Goal: Task Accomplishment & Management: Complete application form

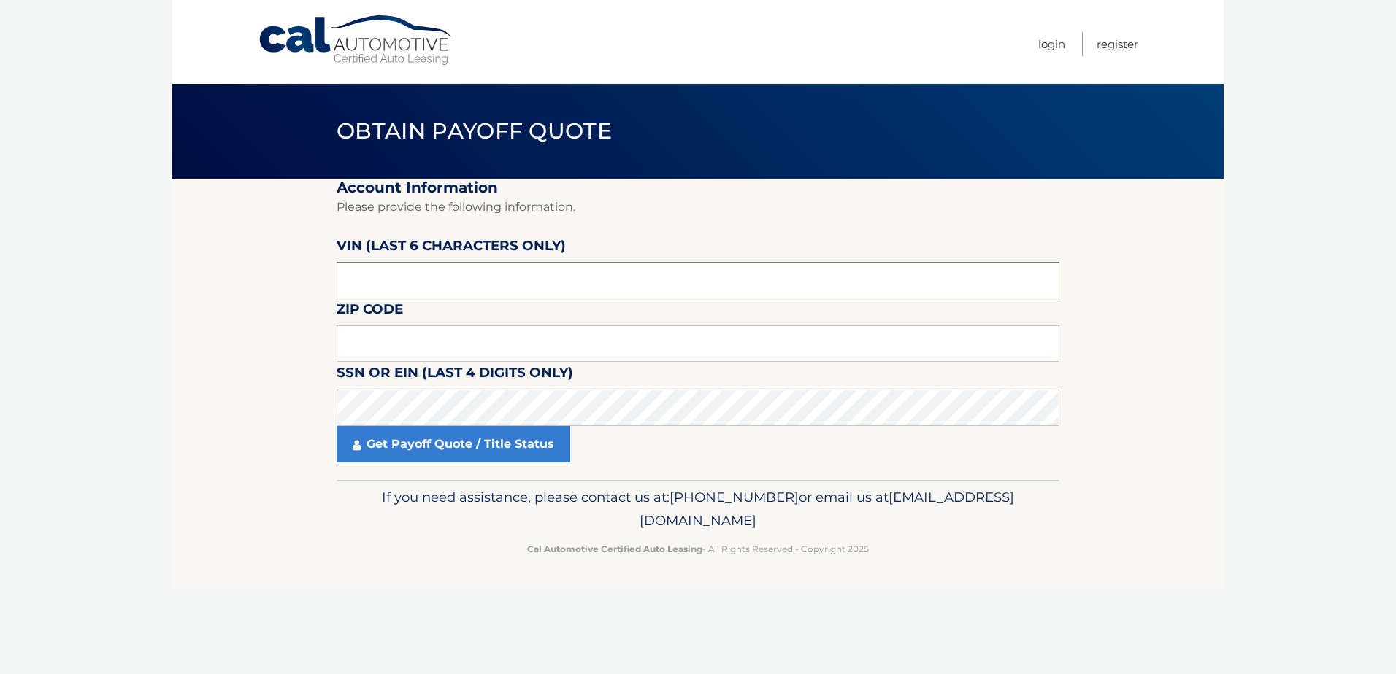
click at [433, 293] on input "text" at bounding box center [697, 280] width 723 height 36
click at [442, 353] on input "text" at bounding box center [697, 344] width 723 height 36
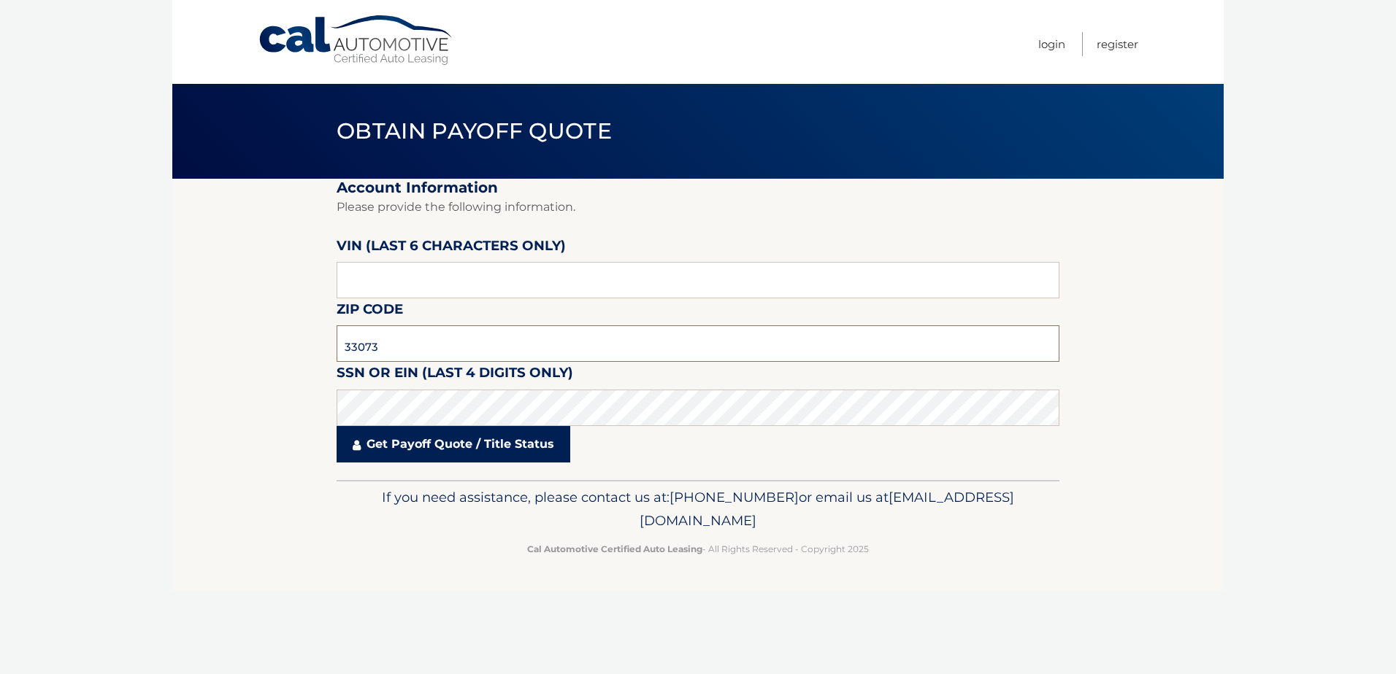
type input "33073"
click at [425, 447] on link "Get Payoff Quote / Title Status" at bounding box center [453, 444] width 234 height 36
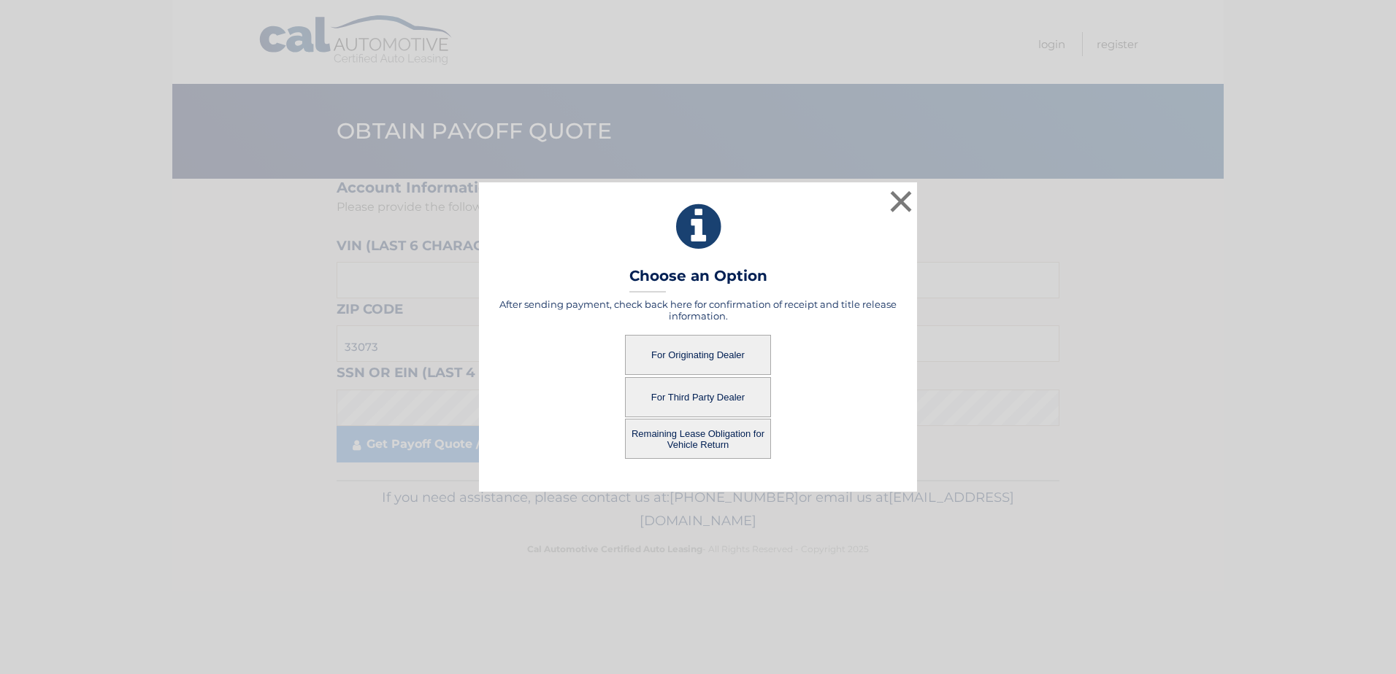
click at [716, 353] on button "For Originating Dealer" at bounding box center [698, 355] width 146 height 40
click at [718, 355] on button "For Originating Dealer" at bounding box center [698, 355] width 146 height 40
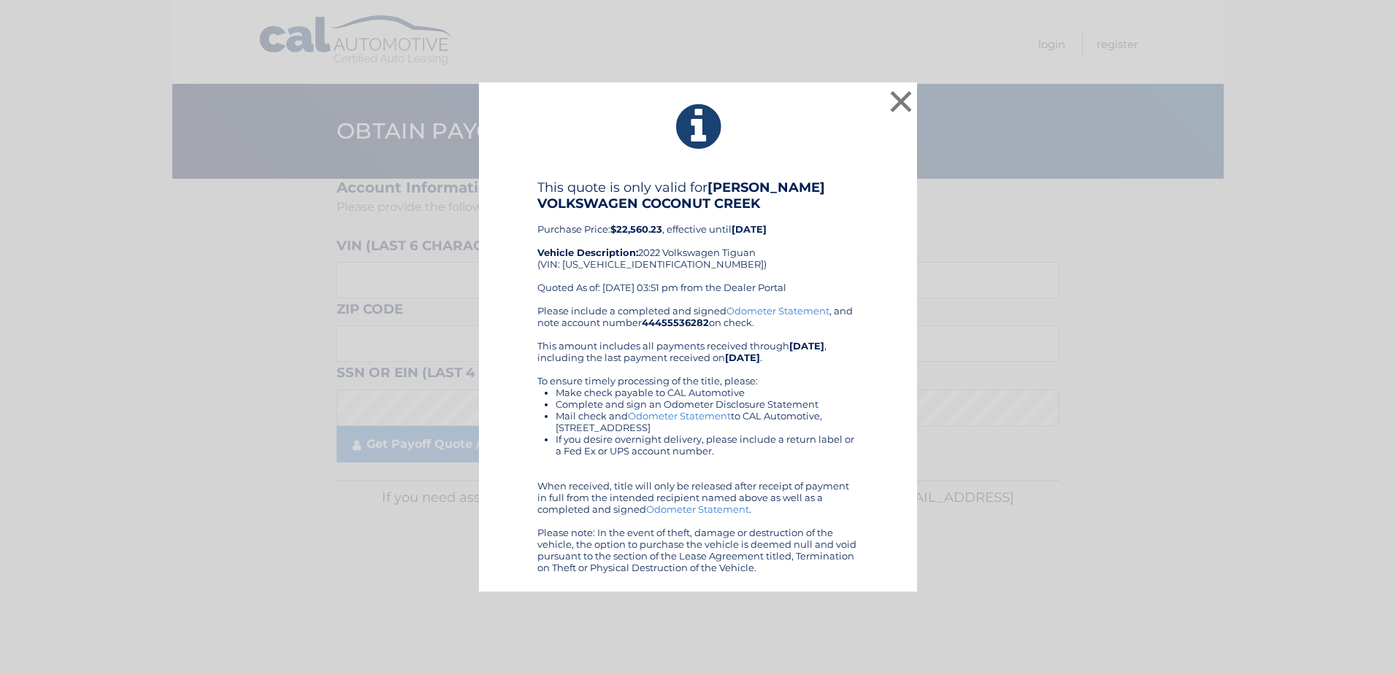
click at [674, 415] on link "Odometer Statement" at bounding box center [679, 416] width 103 height 12
click at [901, 96] on button "×" at bounding box center [900, 101] width 29 height 29
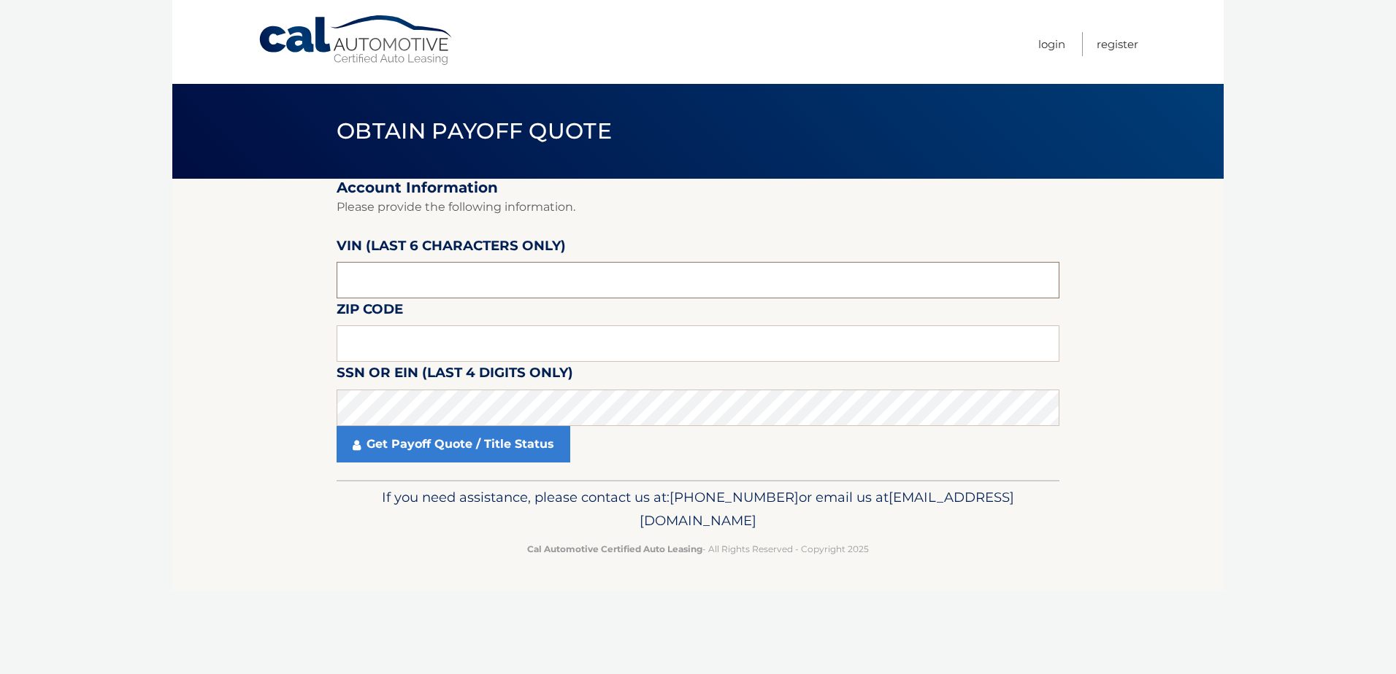
click at [347, 285] on input "text" at bounding box center [697, 280] width 723 height 36
drag, startPoint x: 347, startPoint y: 285, endPoint x: 314, endPoint y: 336, distance: 61.4
click at [314, 336] on section "Account Information Please provide the following information. [PERSON_NAME] (la…" at bounding box center [697, 329] width 1051 height 301
click at [354, 338] on input "text" at bounding box center [697, 344] width 723 height 36
click at [358, 282] on input "text" at bounding box center [697, 280] width 723 height 36
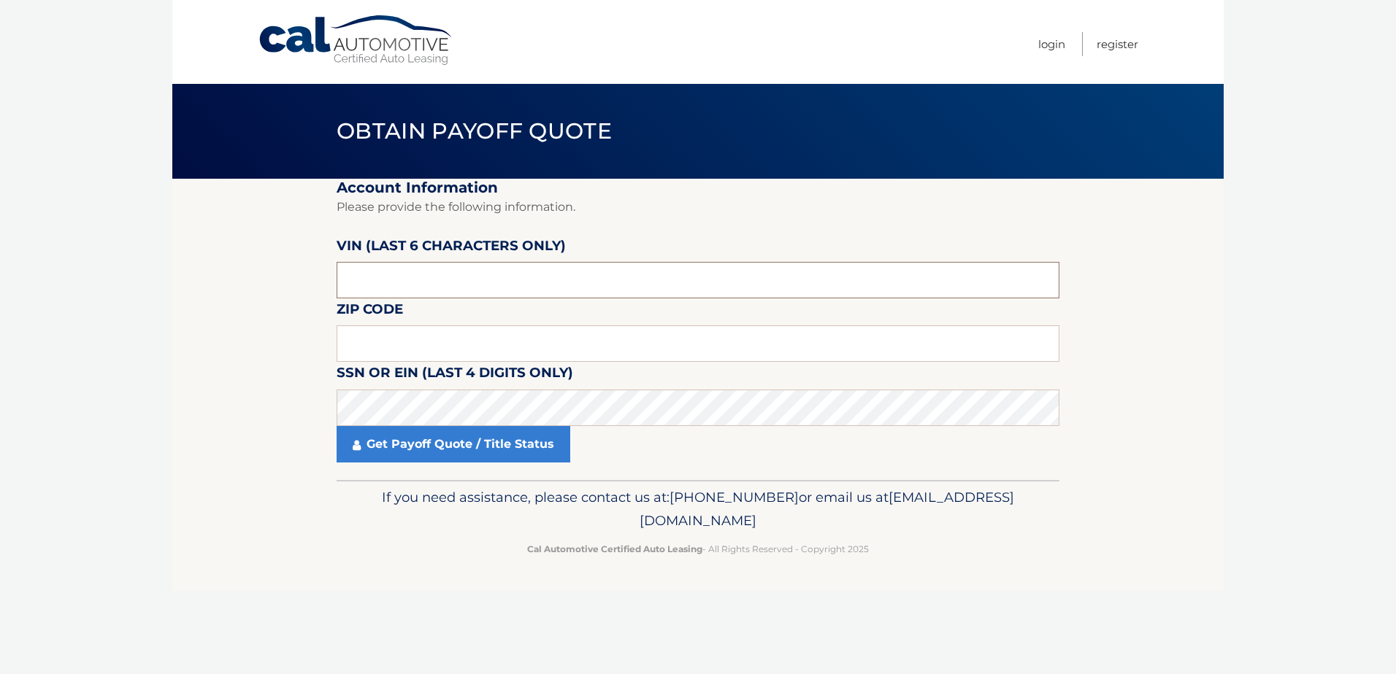
click at [349, 282] on input "text" at bounding box center [697, 280] width 723 height 36
click at [344, 344] on input "text" at bounding box center [697, 344] width 723 height 36
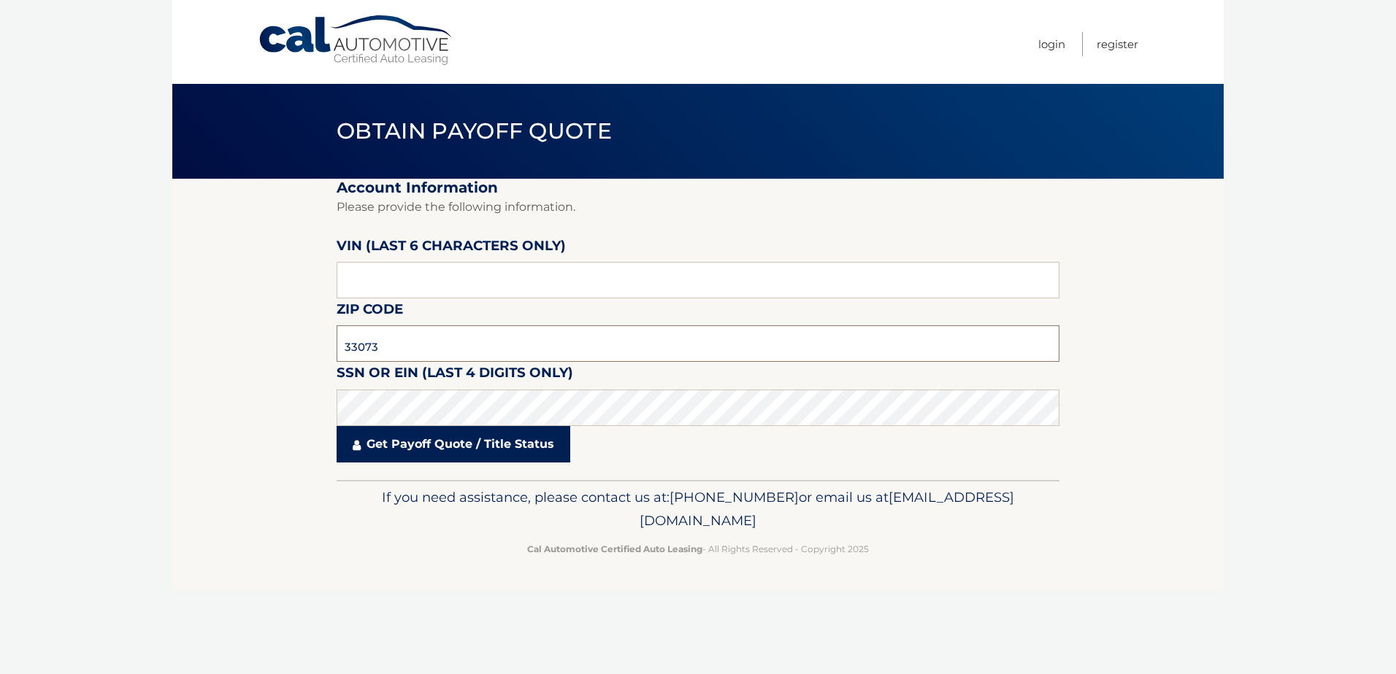
type input "33073"
click at [430, 438] on link "Get Payoff Quote / Title Status" at bounding box center [453, 444] width 234 height 36
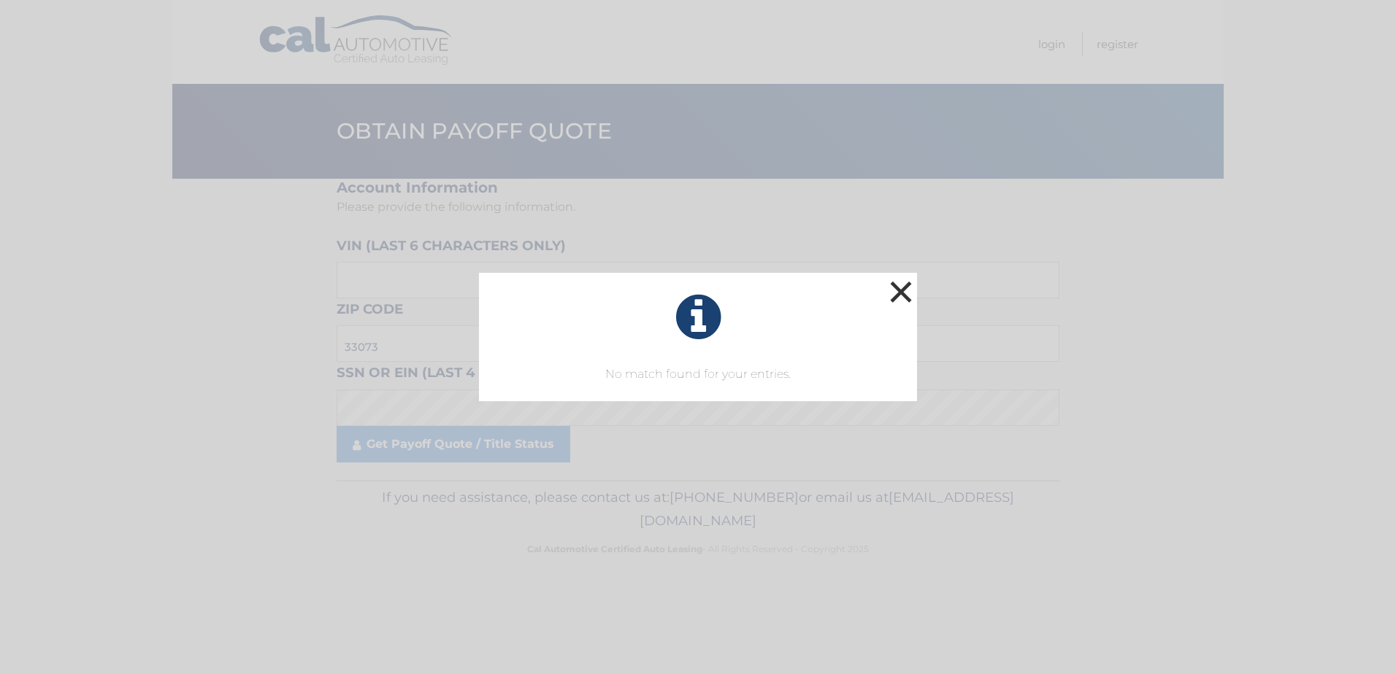
click at [898, 287] on button "×" at bounding box center [900, 291] width 29 height 29
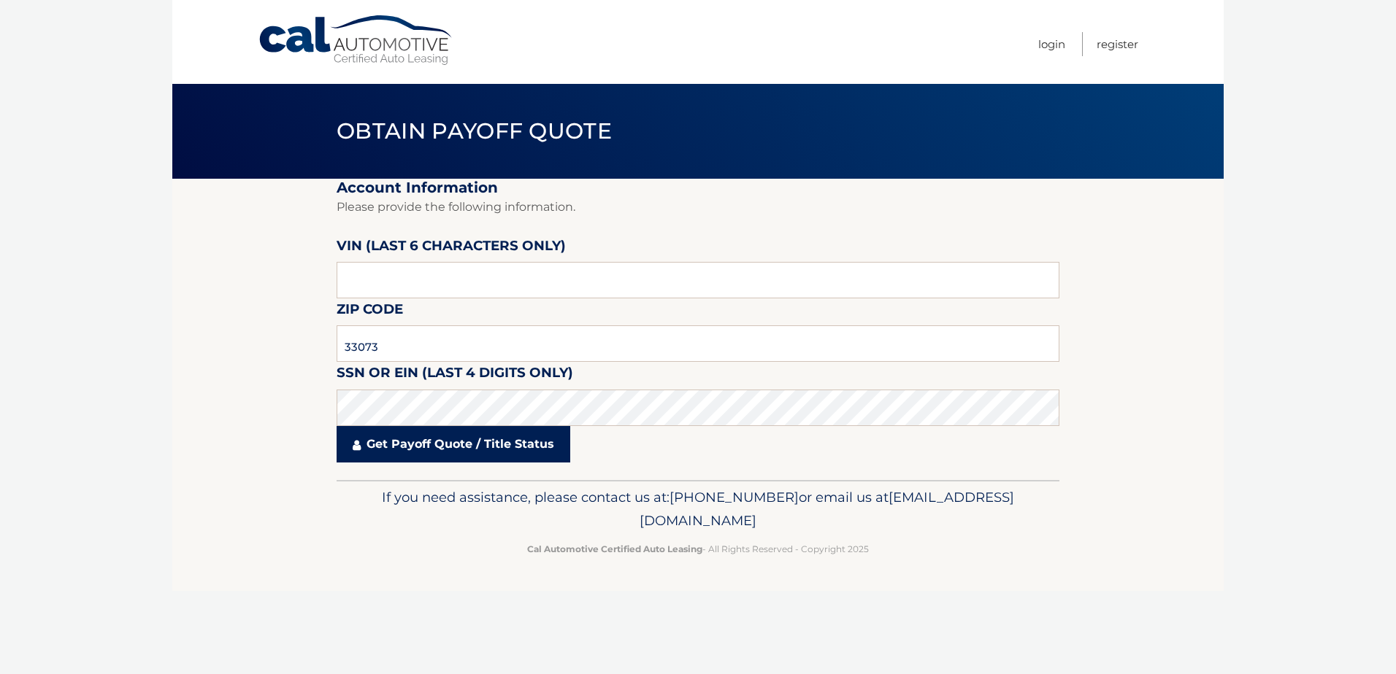
click at [420, 447] on link "Get Payoff Quote / Title Status" at bounding box center [453, 444] width 234 height 36
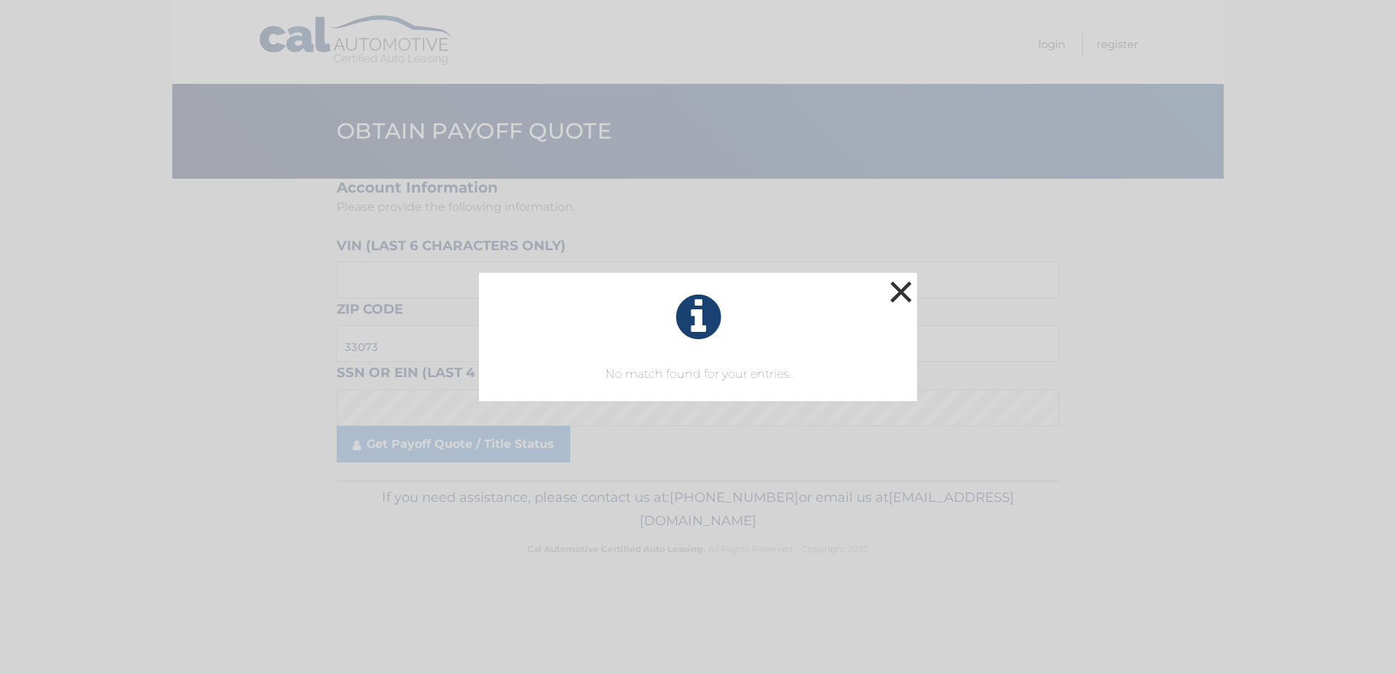
click at [894, 293] on button "×" at bounding box center [900, 291] width 29 height 29
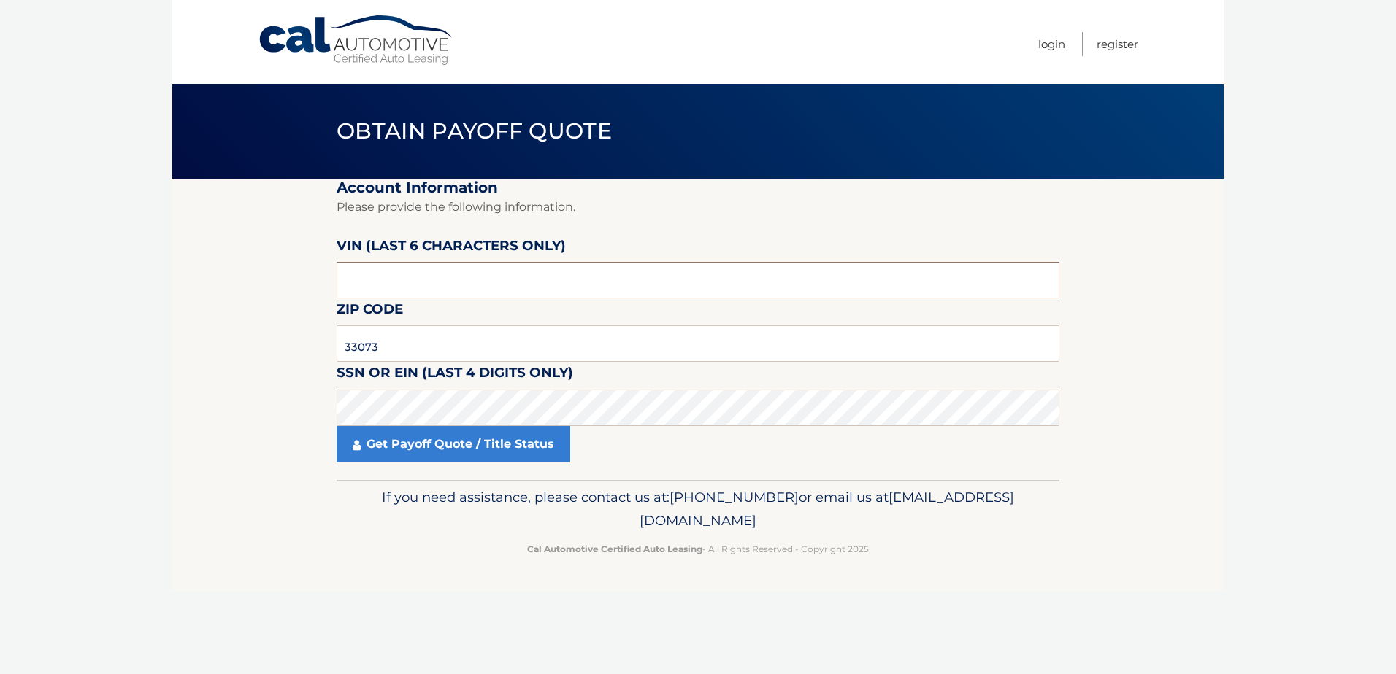
click at [344, 284] on input "text" at bounding box center [697, 280] width 723 height 36
type input "164139"
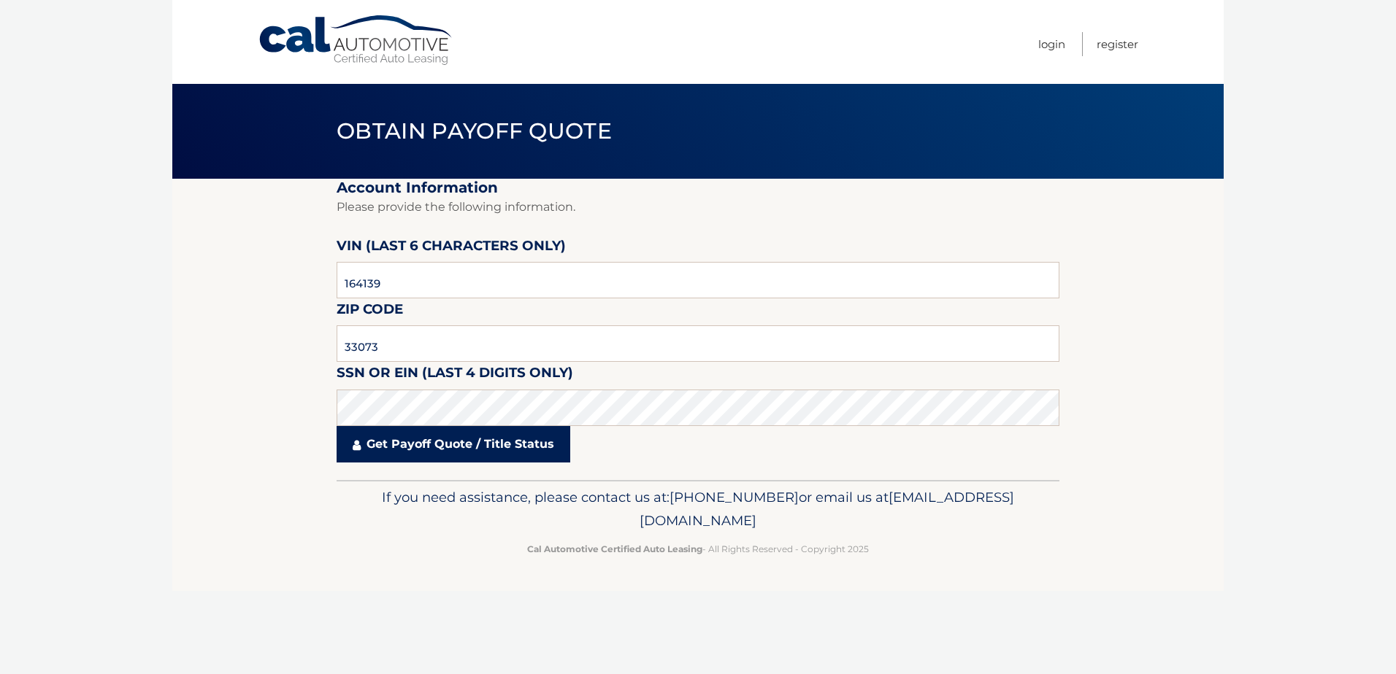
click at [483, 445] on link "Get Payoff Quote / Title Status" at bounding box center [453, 444] width 234 height 36
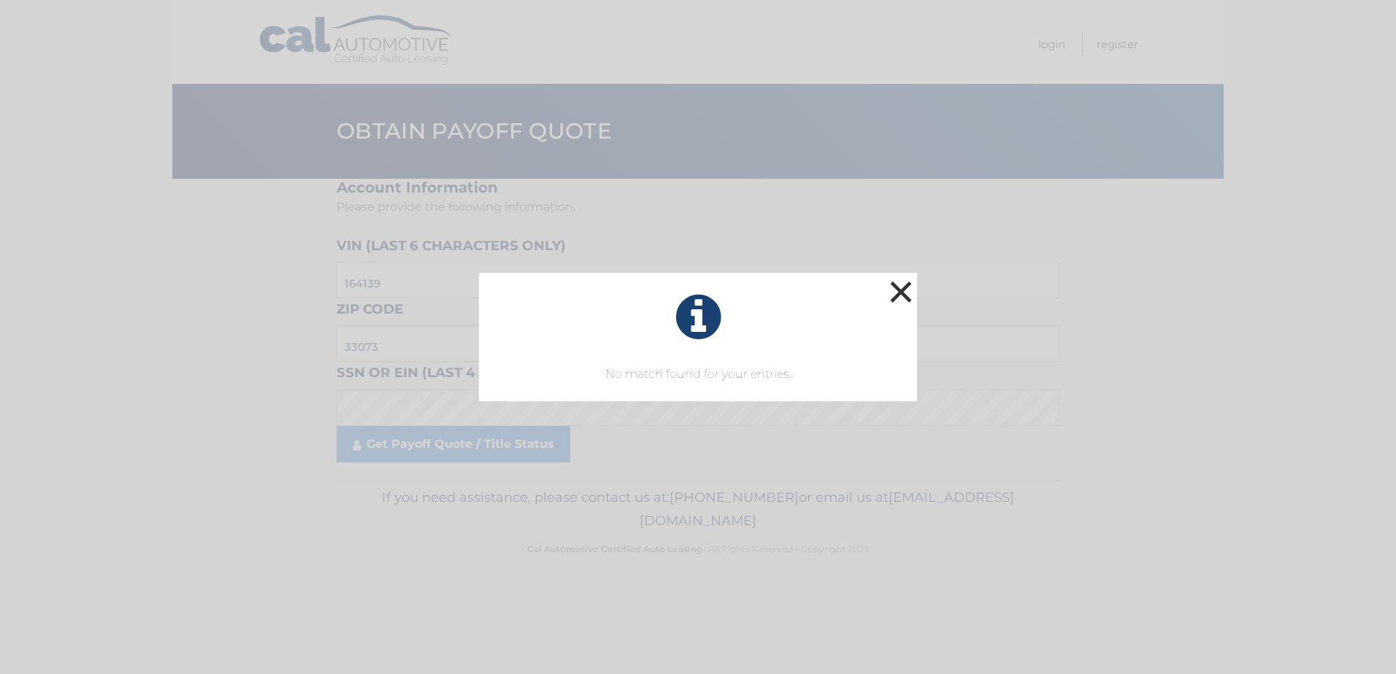
click at [905, 288] on button "×" at bounding box center [900, 291] width 29 height 29
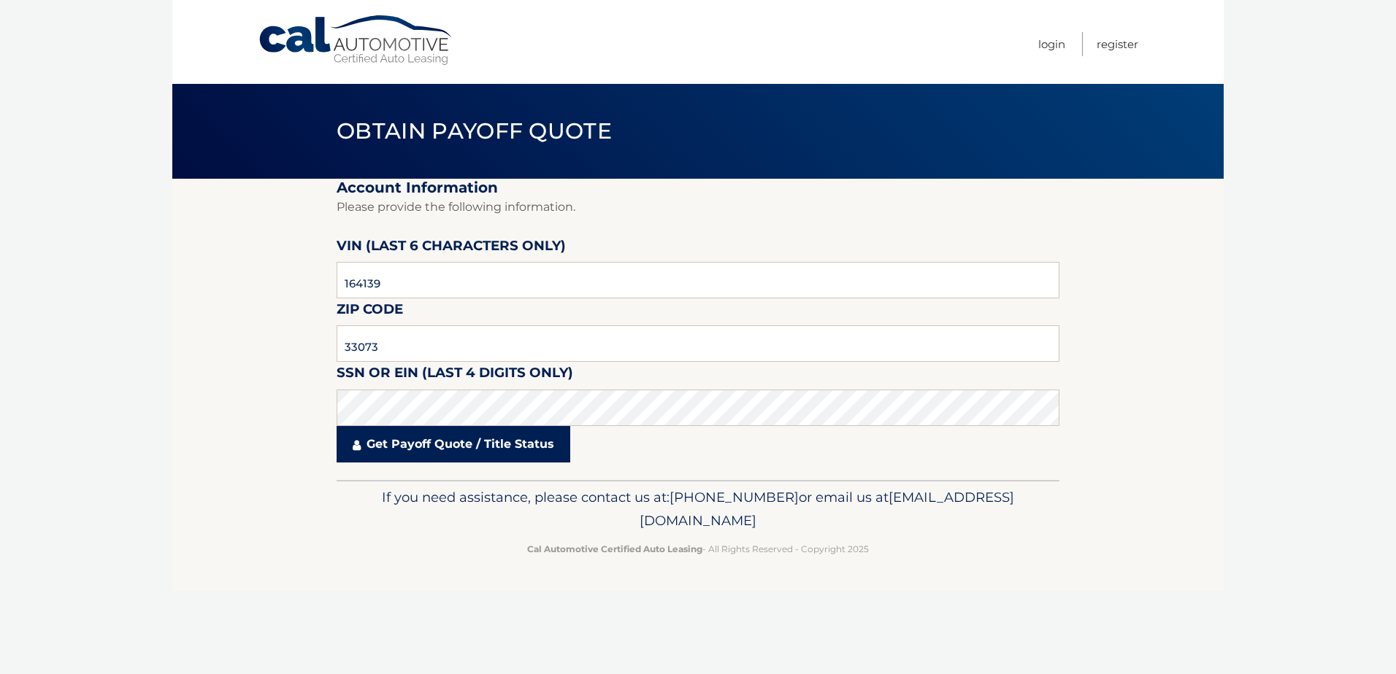
click at [427, 442] on link "Get Payoff Quote / Title Status" at bounding box center [453, 444] width 234 height 36
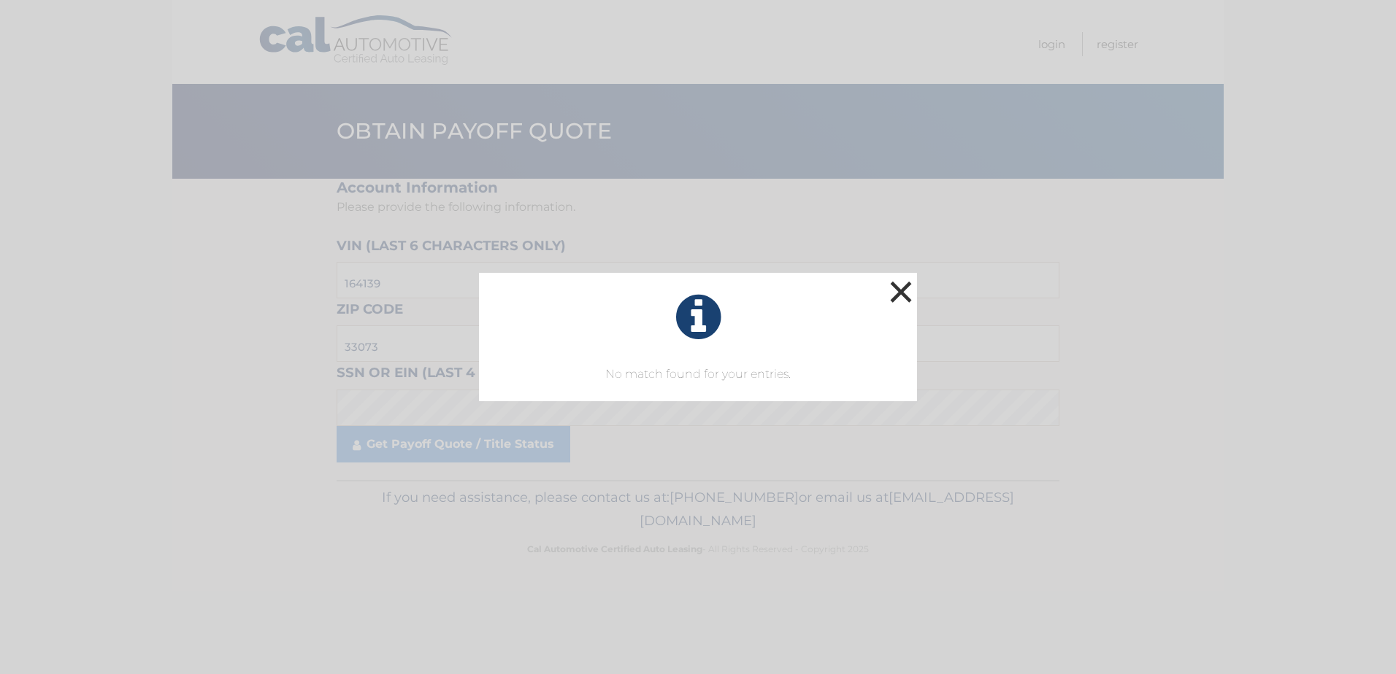
click at [907, 280] on button "×" at bounding box center [900, 291] width 29 height 29
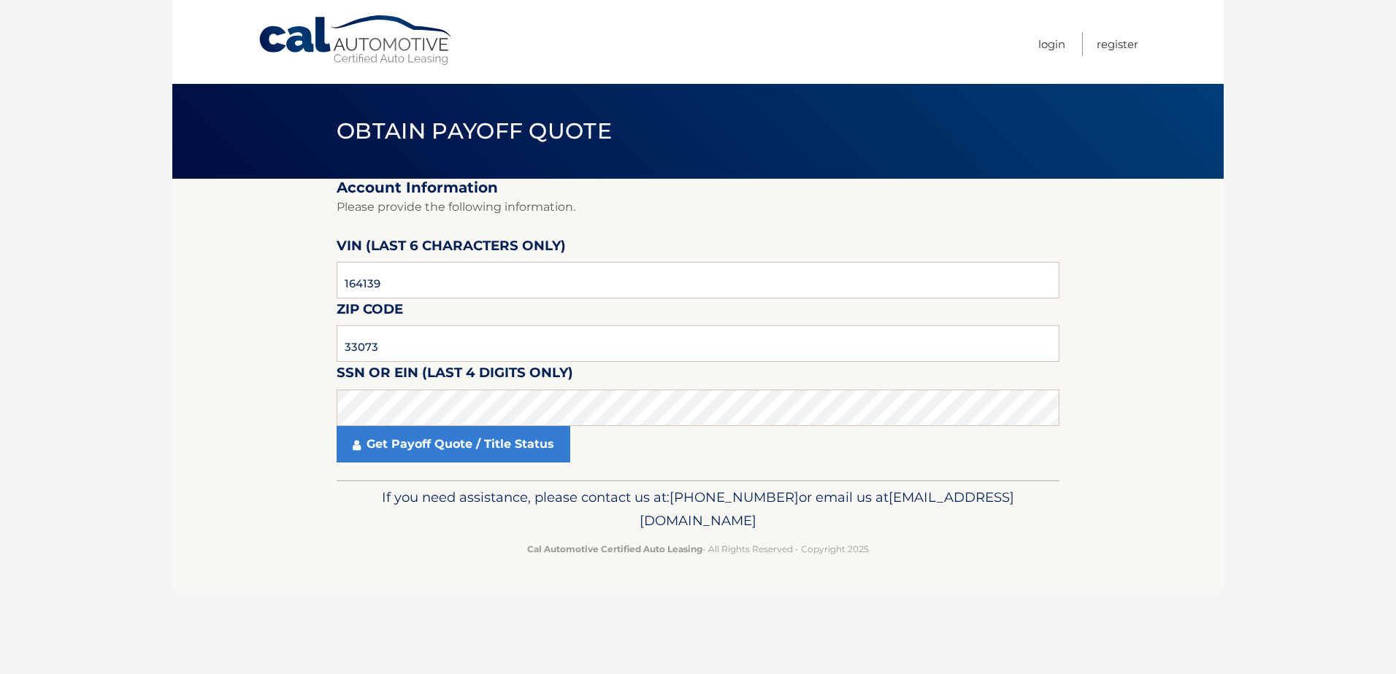
click at [390, 47] on link "Cal Automotive" at bounding box center [356, 41] width 197 height 52
drag, startPoint x: 551, startPoint y: 139, endPoint x: 546, endPoint y: 168, distance: 28.9
click at [565, 172] on header "Obtain Payoff Quote" at bounding box center [697, 131] width 723 height 95
click at [345, 280] on input "text" at bounding box center [697, 280] width 723 height 36
paste input "164139"
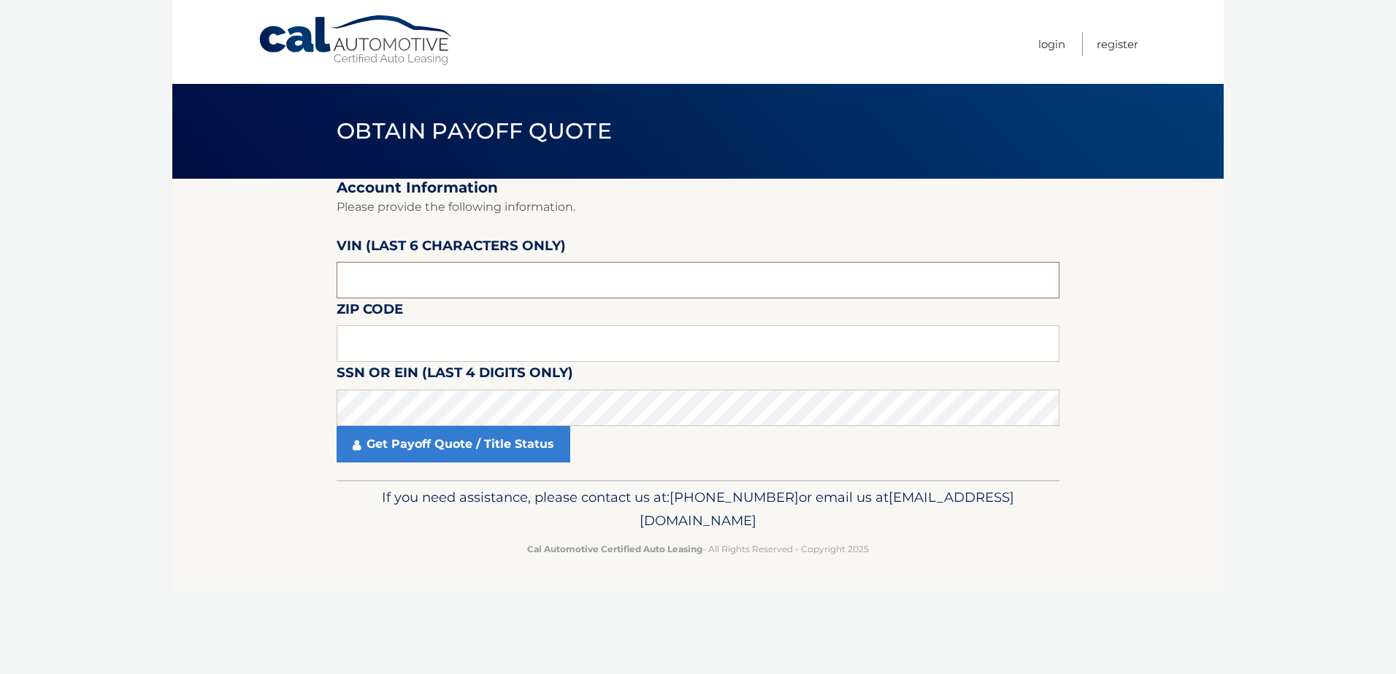
type input "164139"
click at [406, 339] on input "text" at bounding box center [697, 344] width 723 height 36
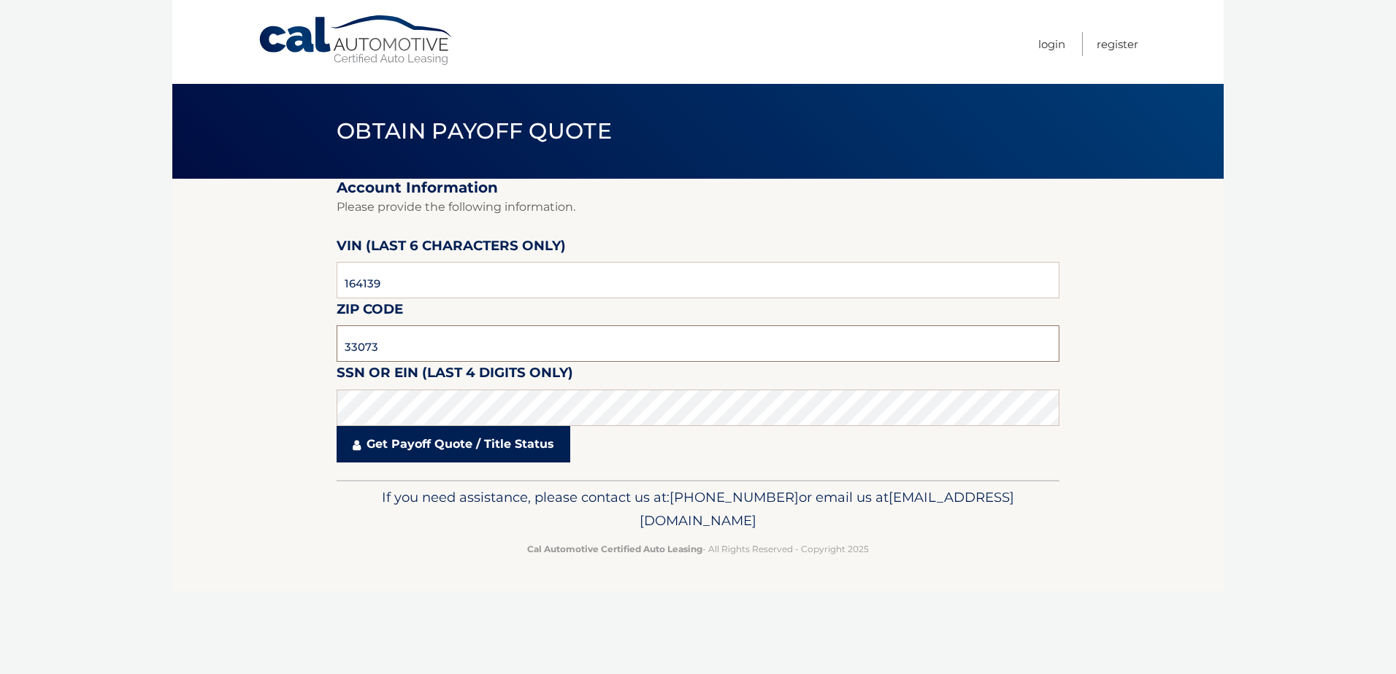
type input "33073"
click at [373, 440] on link "Get Payoff Quote / Title Status" at bounding box center [453, 444] width 234 height 36
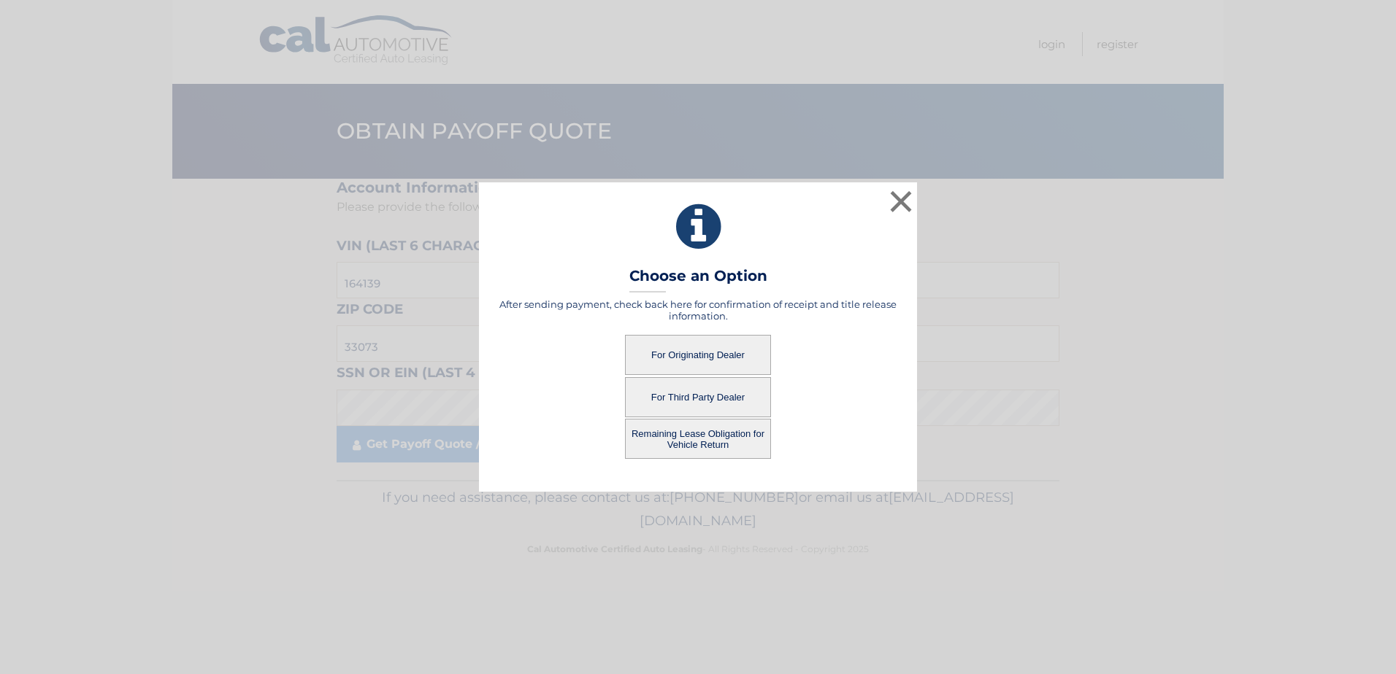
click at [698, 442] on button "Remaining Lease Obligation for Vehicle Return" at bounding box center [698, 439] width 146 height 40
click at [713, 437] on button "Remaining Lease Obligation for Vehicle Return" at bounding box center [698, 439] width 146 height 40
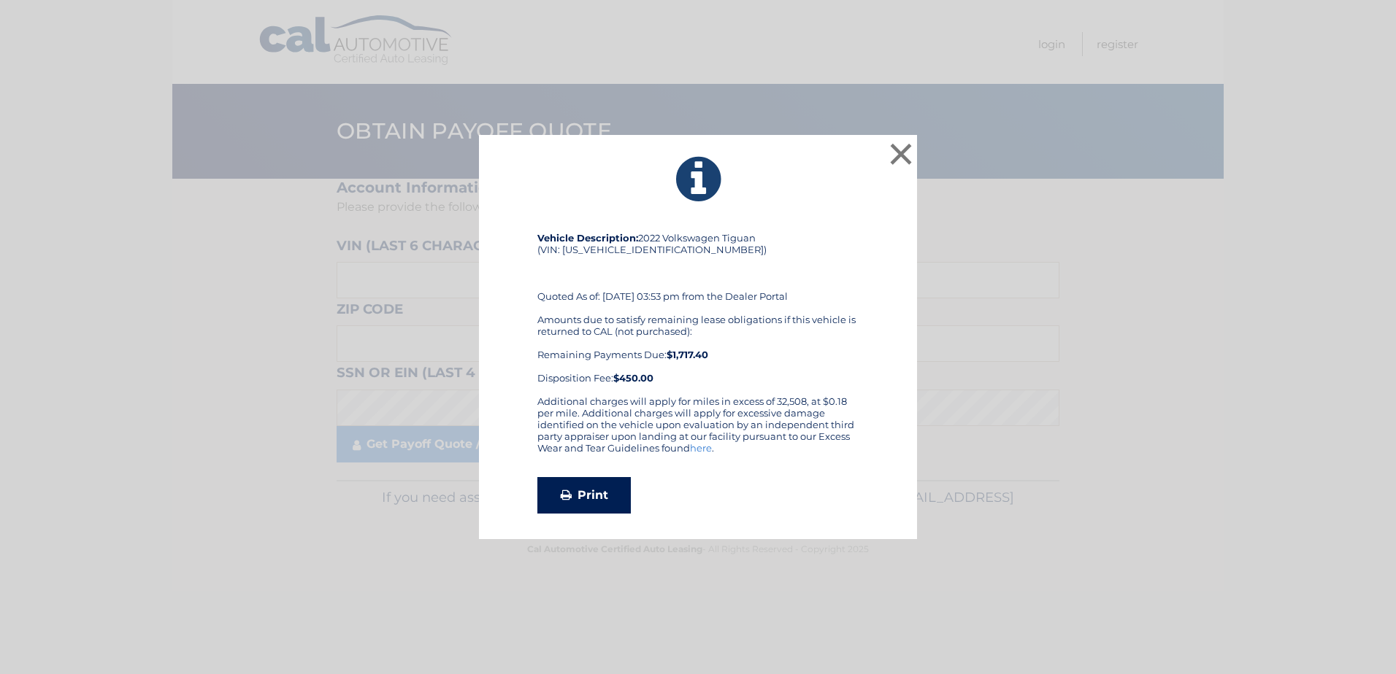
click at [583, 496] on link "Print" at bounding box center [583, 495] width 93 height 36
drag, startPoint x: 901, startPoint y: 149, endPoint x: 884, endPoint y: 137, distance: 20.4
click at [900, 149] on button "×" at bounding box center [900, 153] width 29 height 29
